Goal: Find specific page/section: Find specific page/section

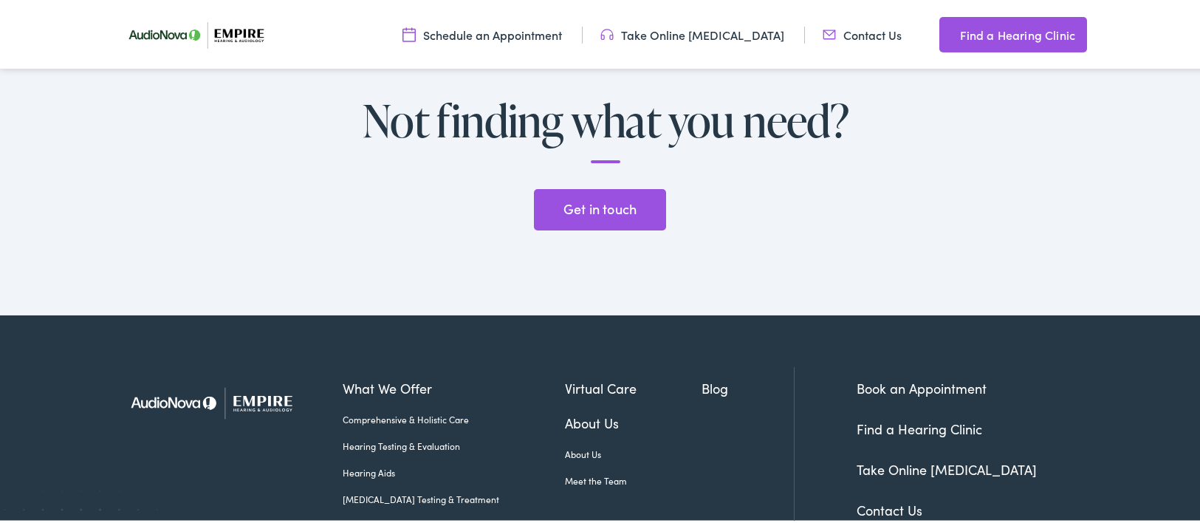
scroll to position [4123, 0]
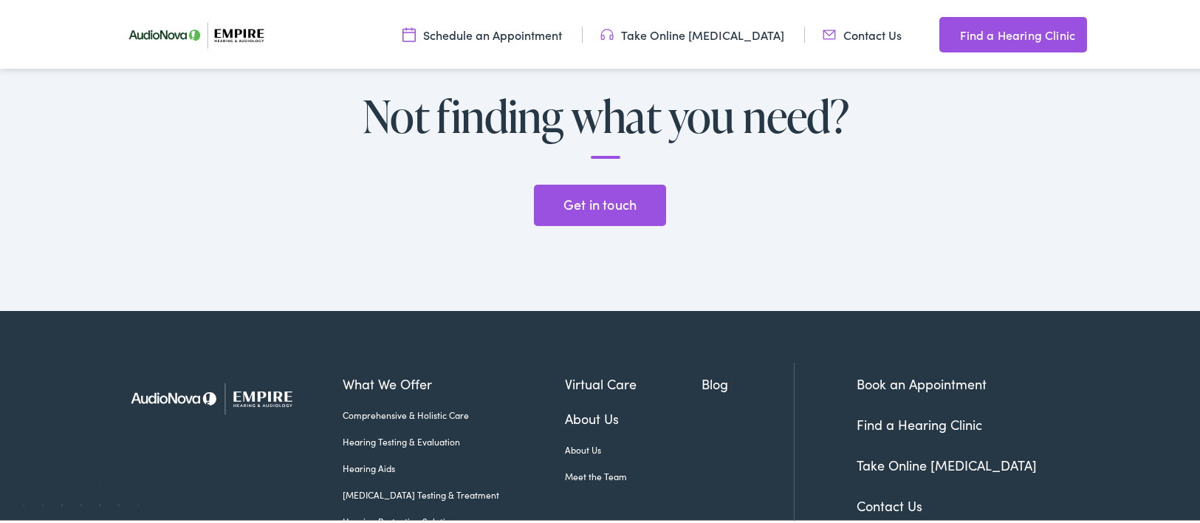
click at [272, 360] on img at bounding box center [219, 396] width 203 height 72
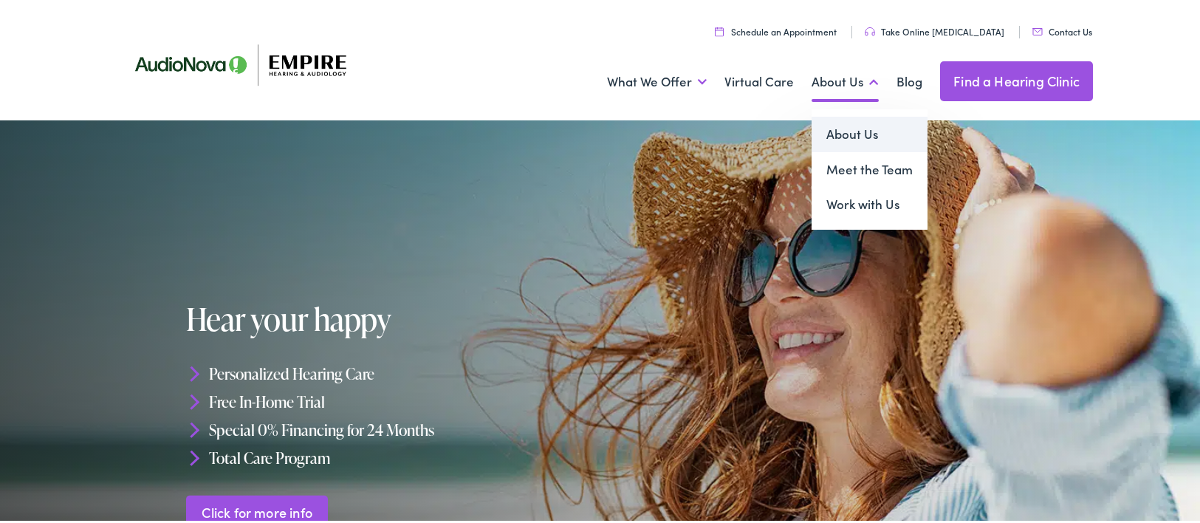
click at [848, 139] on link "About Us" at bounding box center [870, 131] width 116 height 35
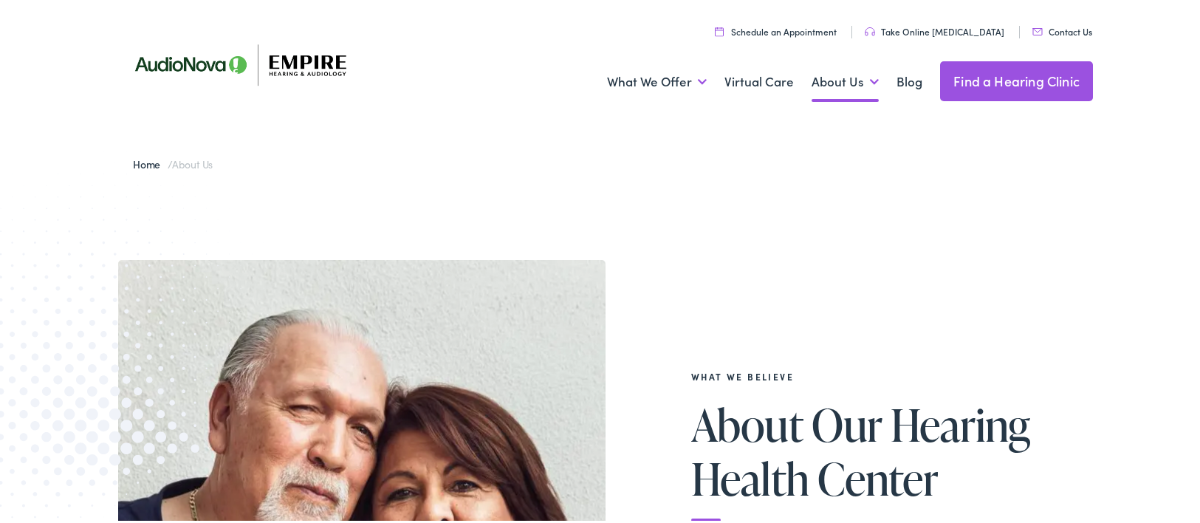
click at [1008, 77] on link "Find a Hearing Clinic" at bounding box center [1016, 79] width 153 height 40
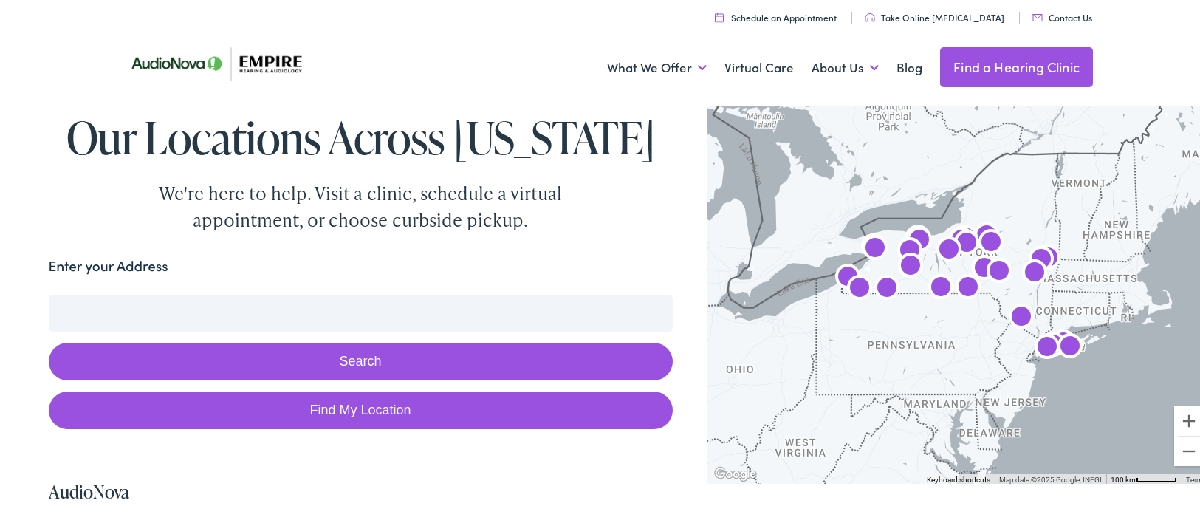
click at [210, 312] on input "Enter your Address" at bounding box center [361, 310] width 624 height 37
click at [444, 405] on link "Find My Location" at bounding box center [361, 408] width 624 height 38
type input "Roessleville, New York"
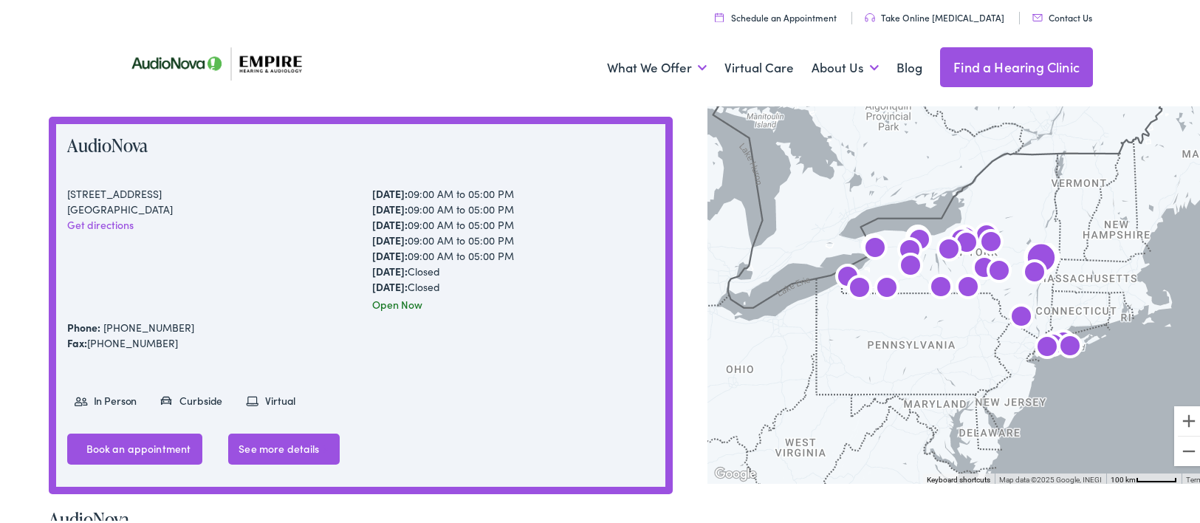
scroll to position [343, 0]
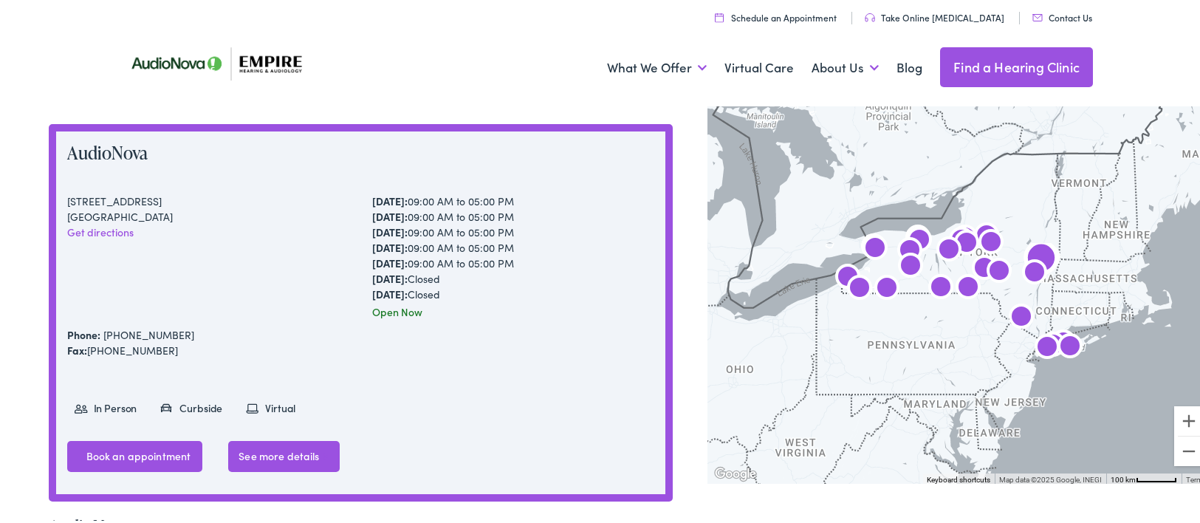
click at [126, 236] on link "Get directions" at bounding box center [100, 229] width 66 height 15
